Goal: Transaction & Acquisition: Subscribe to service/newsletter

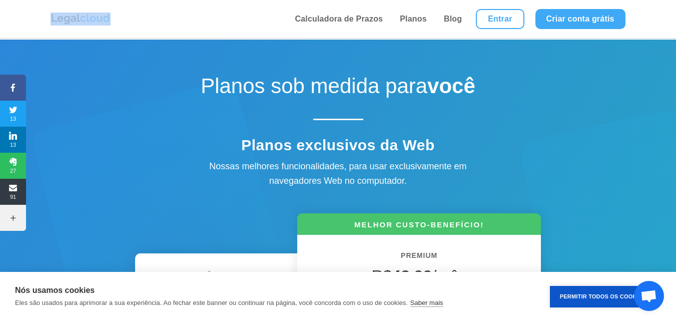
drag, startPoint x: 108, startPoint y: 20, endPoint x: 58, endPoint y: 18, distance: 49.5
click at [58, 18] on div "Calculadora de Prazos Planos Blog Entrar Criar conta grátis Calculadora de Praz…" at bounding box center [338, 19] width 574 height 38
copy img
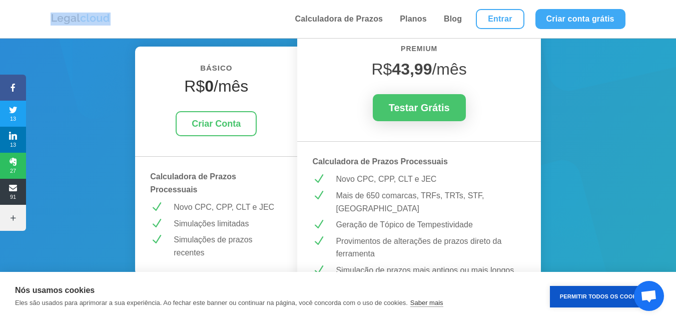
scroll to position [250, 0]
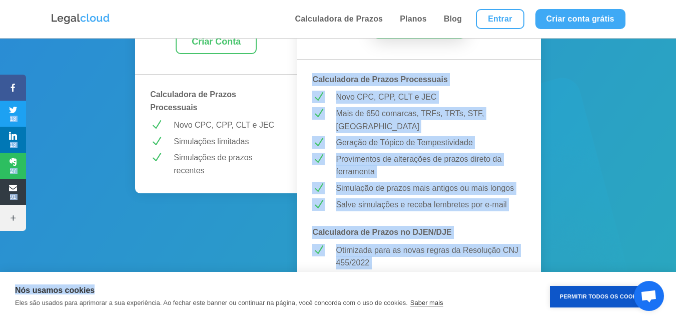
drag, startPoint x: 310, startPoint y: 83, endPoint x: 469, endPoint y: 273, distance: 247.8
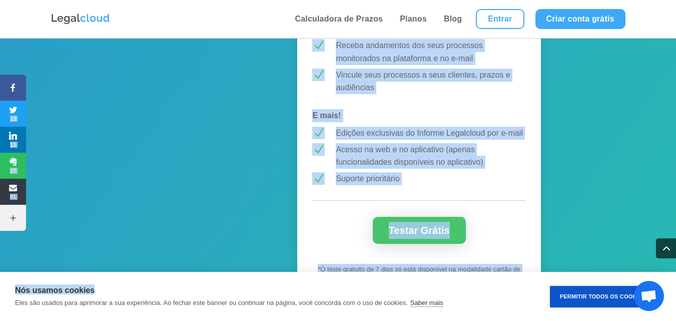
scroll to position [950, 0]
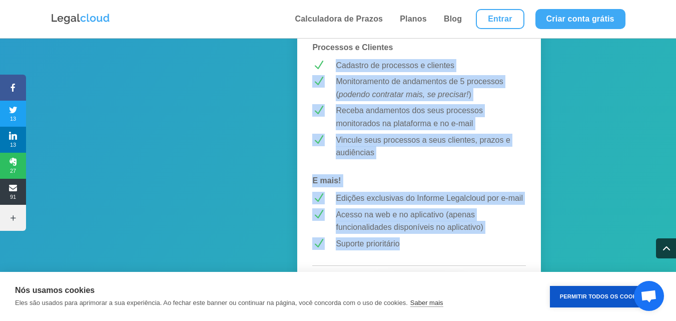
drag, startPoint x: 401, startPoint y: 227, endPoint x: 335, endPoint y: 55, distance: 184.1
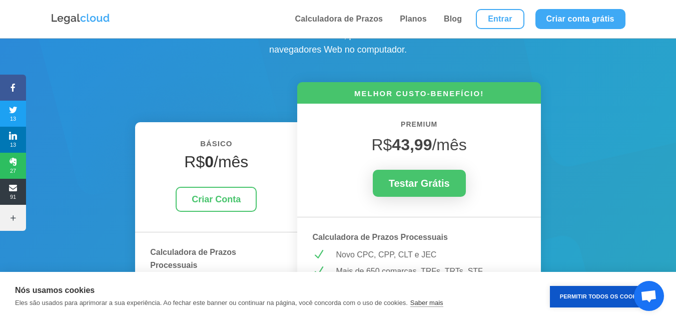
scroll to position [200, 0]
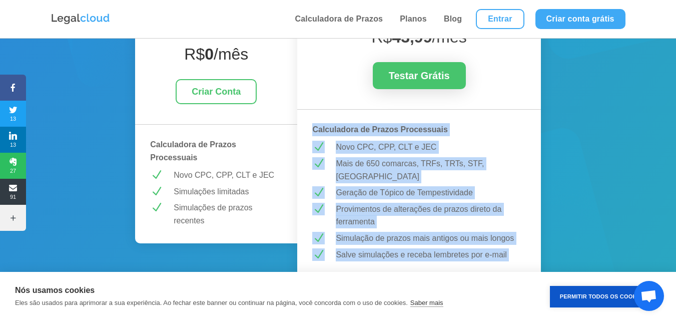
drag, startPoint x: 315, startPoint y: 132, endPoint x: 457, endPoint y: 264, distance: 193.5
drag, startPoint x: 604, startPoint y: 296, endPoint x: 572, endPoint y: 295, distance: 31.5
click at [603, 296] on button "Permitir Todos os Cookies" at bounding box center [603, 297] width 106 height 22
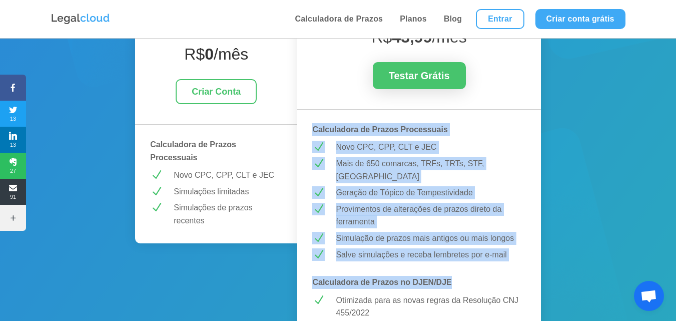
click at [482, 128] on p "Calculadora de Prazos Processuais" at bounding box center [418, 129] width 213 height 13
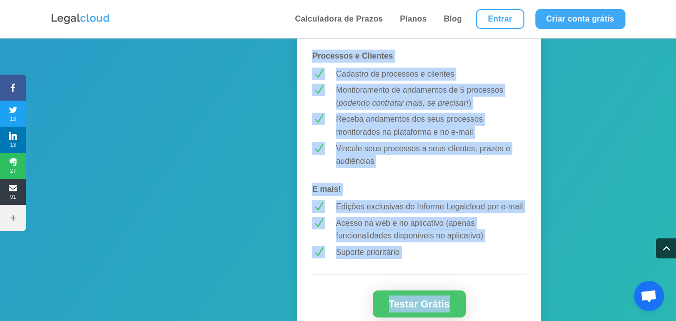
scroll to position [951, 0]
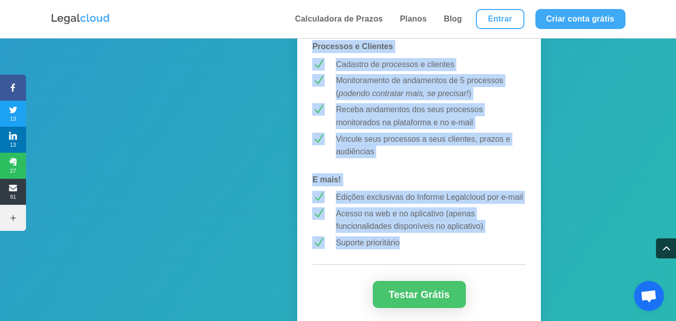
drag, startPoint x: 313, startPoint y: 127, endPoint x: 406, endPoint y: 229, distance: 137.7
copy div "Loremipsumd si Ametco Adipiscinge S Doei TEM, INC, UTL e DOL M Aliq en 048 admi…"
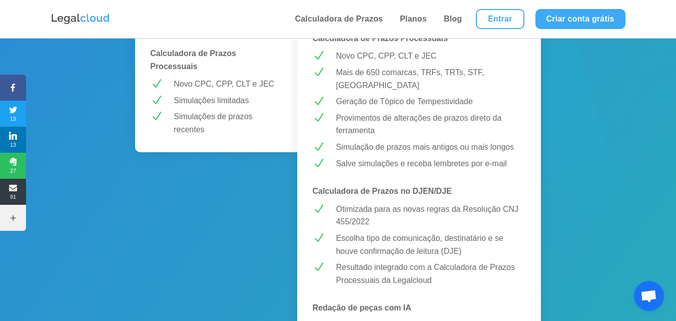
scroll to position [300, 0]
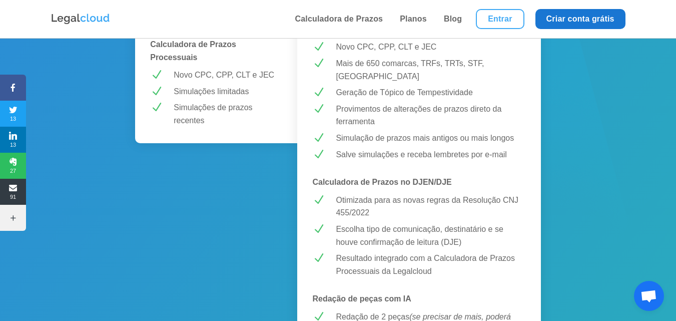
click at [564, 23] on link "Criar conta grátis" at bounding box center [580, 19] width 90 height 20
